Goal: Information Seeking & Learning: Learn about a topic

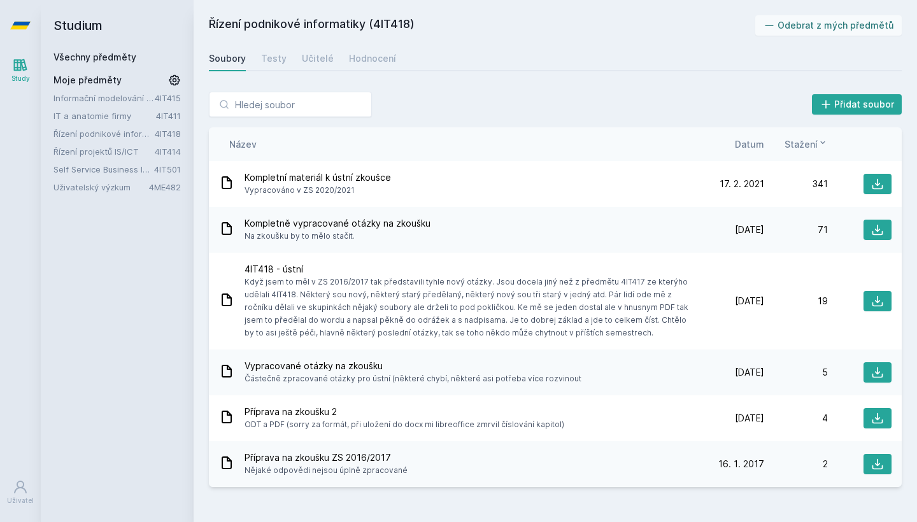
click at [400, 52] on div "Soubory Testy Učitelé Hodnocení" at bounding box center [555, 58] width 693 height 25
click at [120, 134] on link "Řízení podnikové informatiky" at bounding box center [104, 133] width 101 height 13
click at [379, 58] on div "Hodnocení" at bounding box center [372, 58] width 47 height 13
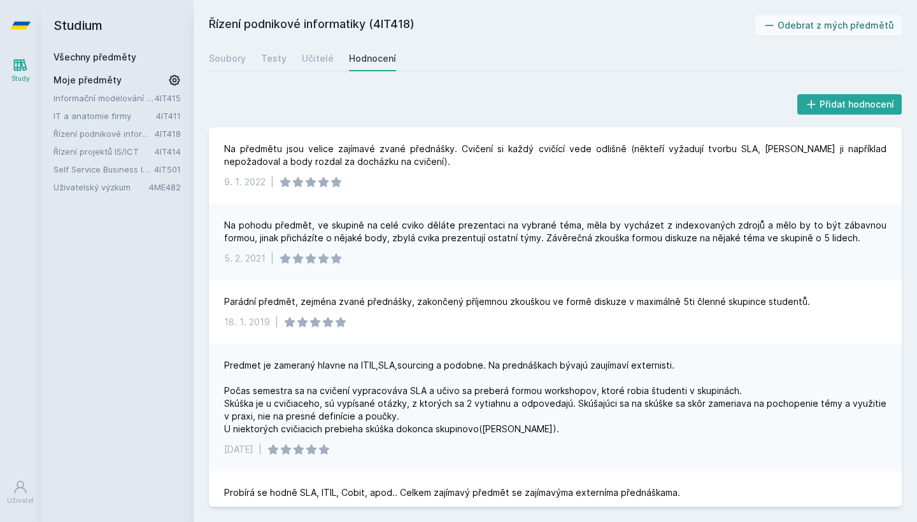
click at [494, 239] on div "Na pohodu předmět, ve skupině na celé cviko děláte prezentaci na vybrané téma, …" at bounding box center [555, 231] width 662 height 25
click at [555, 224] on div "Na pohodu předmět, ve skupině na celé cviko děláte prezentaci na vybrané téma, …" at bounding box center [555, 231] width 662 height 25
click at [394, 255] on div "[DATE] |" at bounding box center [555, 258] width 662 height 13
click at [317, 66] on link "Učitelé" at bounding box center [318, 58] width 32 height 25
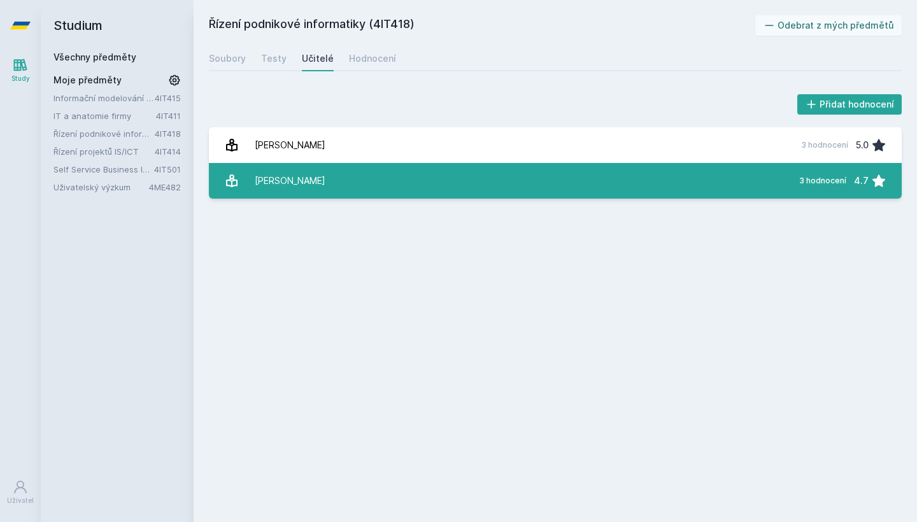
click at [321, 179] on link "[PERSON_NAME] 3 hodnocení 4.7" at bounding box center [555, 181] width 693 height 36
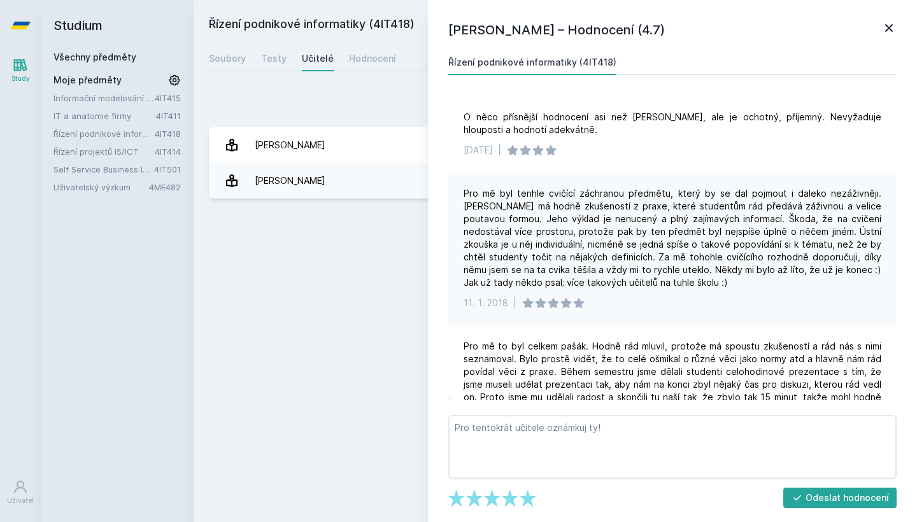
click at [638, 246] on div "Pro mě byl tenhle cvičící záchranou předmětu, který by se dal pojmout i daleko …" at bounding box center [673, 238] width 418 height 102
click at [234, 64] on div "Soubory" at bounding box center [227, 58] width 37 height 13
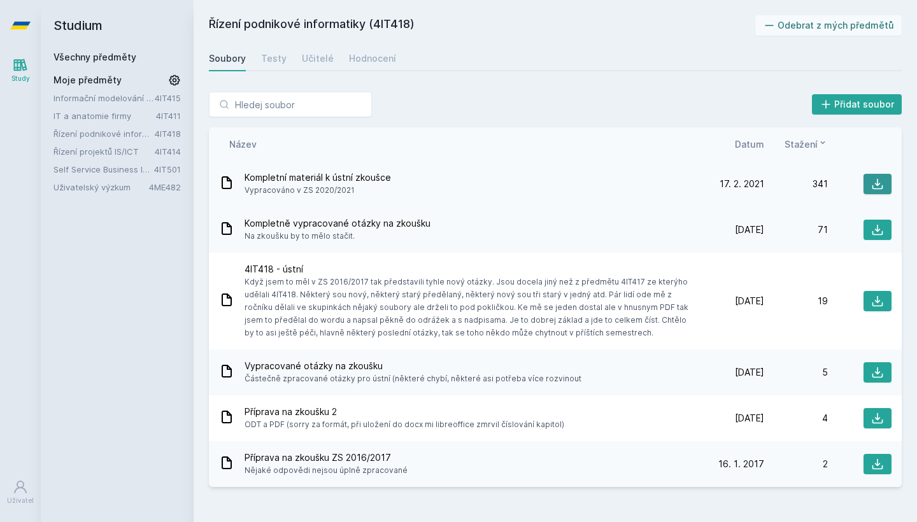
click at [877, 185] on icon at bounding box center [878, 184] width 11 height 11
click at [584, 106] on div "Přidat soubor" at bounding box center [555, 104] width 693 height 25
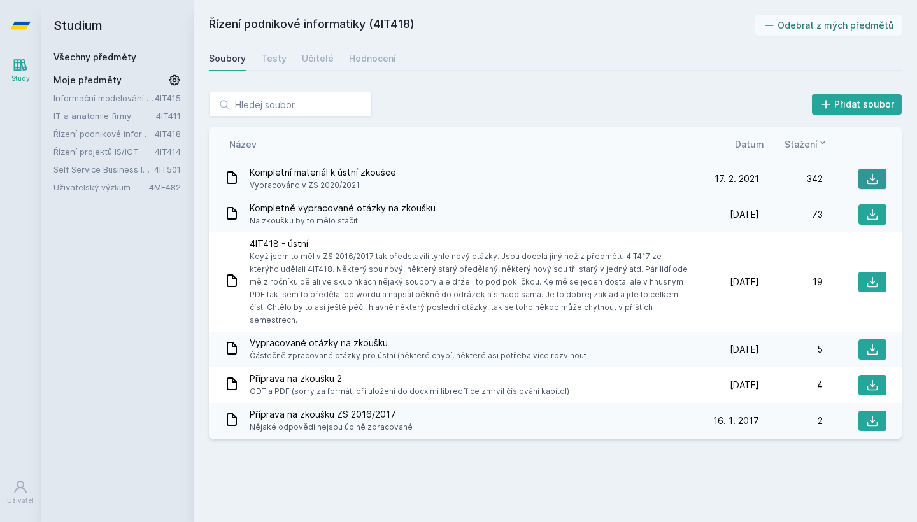
click at [872, 182] on icon at bounding box center [872, 179] width 13 height 13
click at [371, 69] on div "Soubory Testy Učitelé Hodnocení" at bounding box center [555, 58] width 693 height 25
click at [372, 59] on div "Hodnocení" at bounding box center [372, 58] width 47 height 13
